Goal: Transaction & Acquisition: Purchase product/service

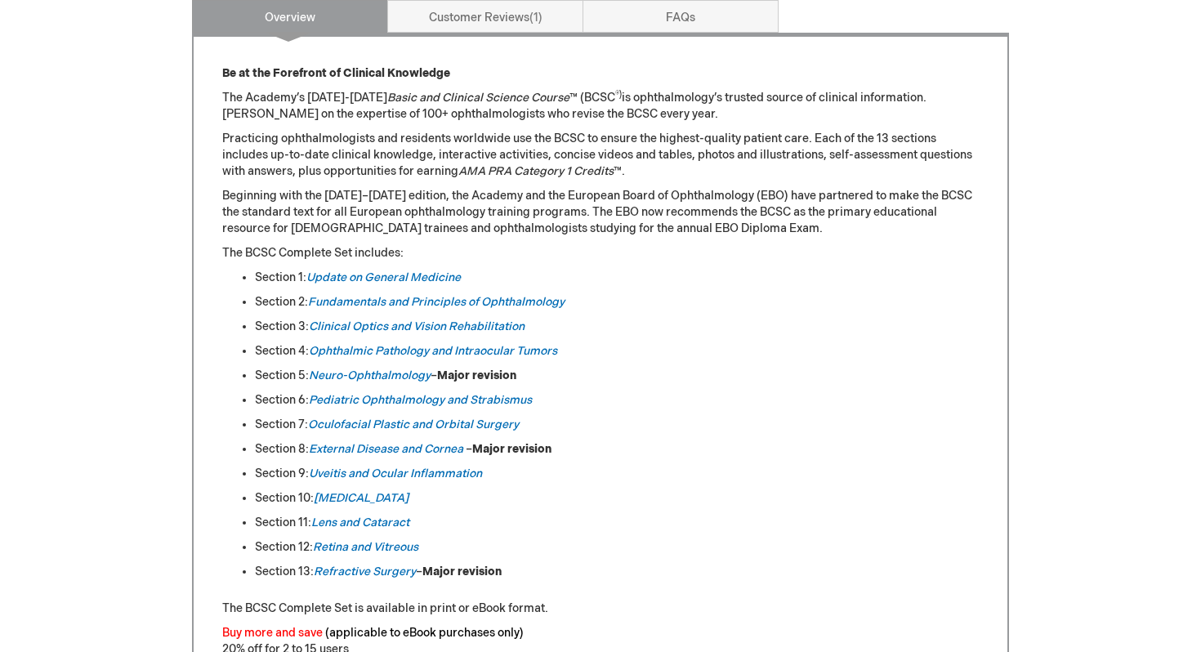
scroll to position [716, 0]
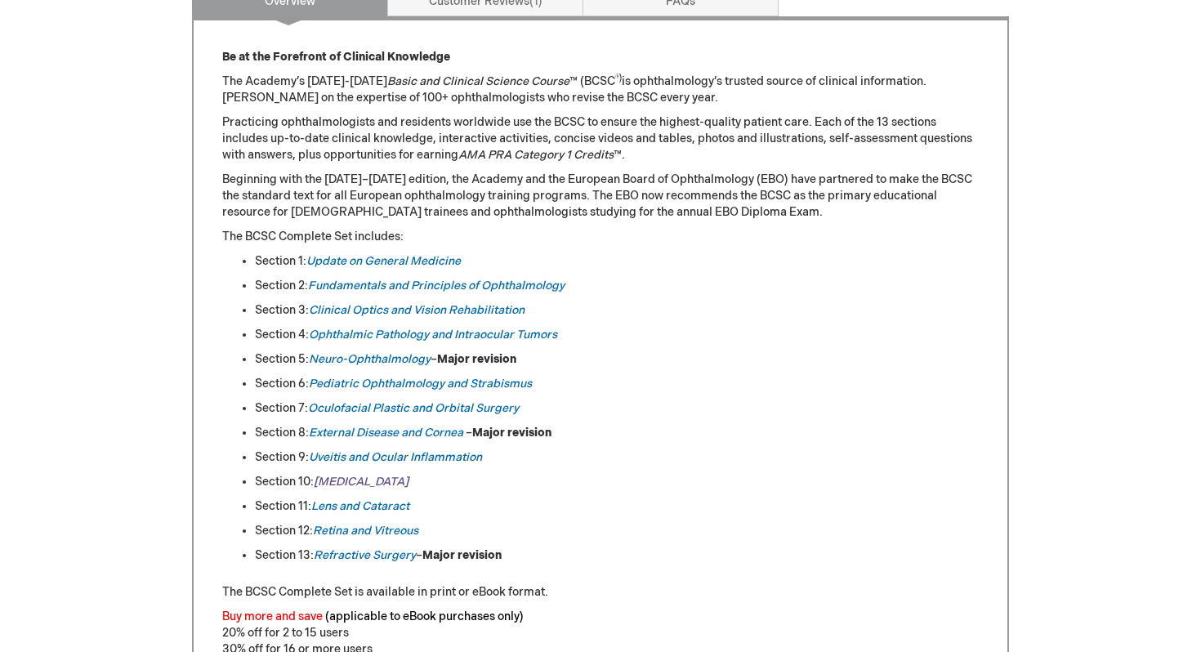
click at [320, 486] on em "[MEDICAL_DATA]" at bounding box center [361, 482] width 95 height 14
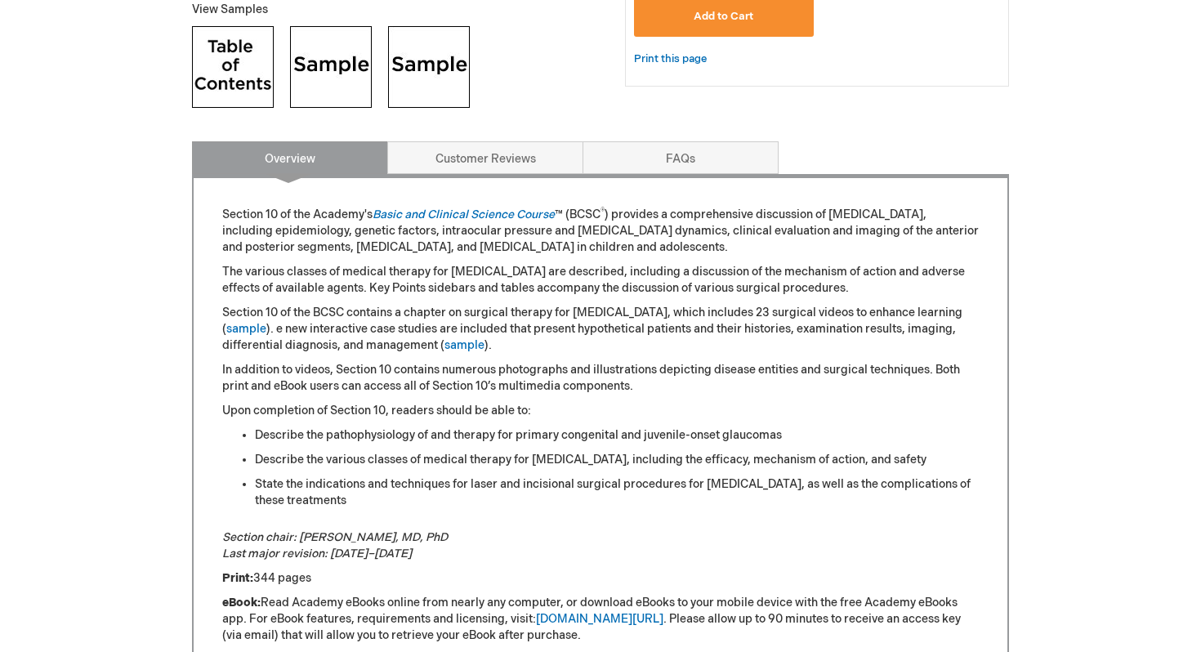
scroll to position [832, 0]
